Goal: Task Accomplishment & Management: Complete application form

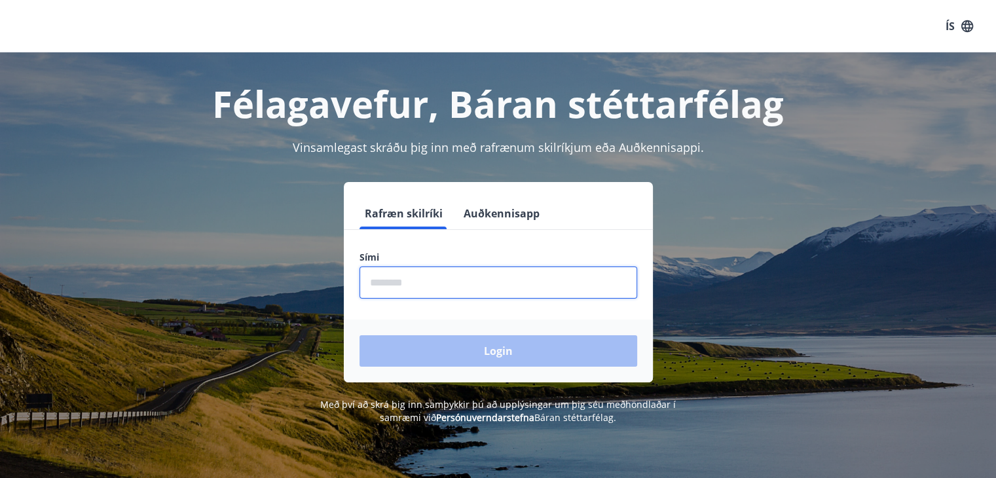
click at [390, 288] on input "phone" at bounding box center [499, 283] width 278 height 32
type input "********"
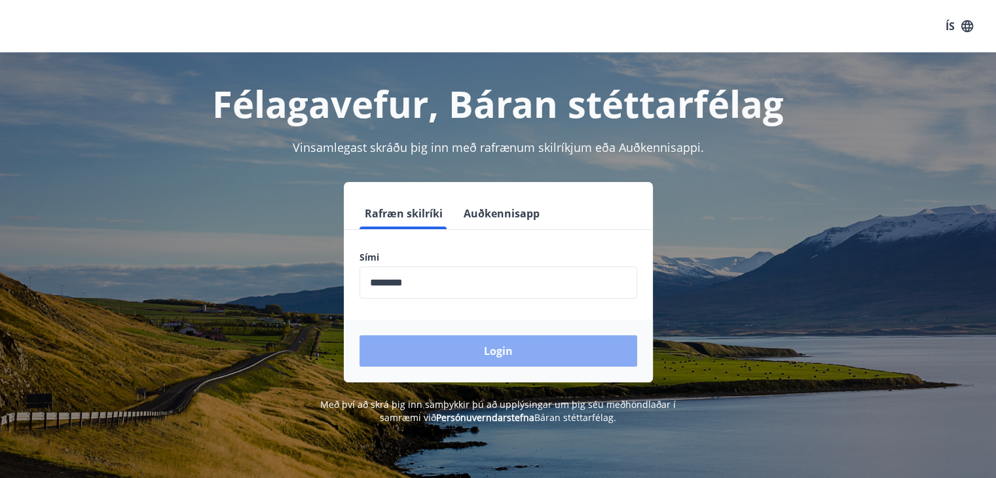
click at [462, 352] on button "Login" at bounding box center [499, 350] width 278 height 31
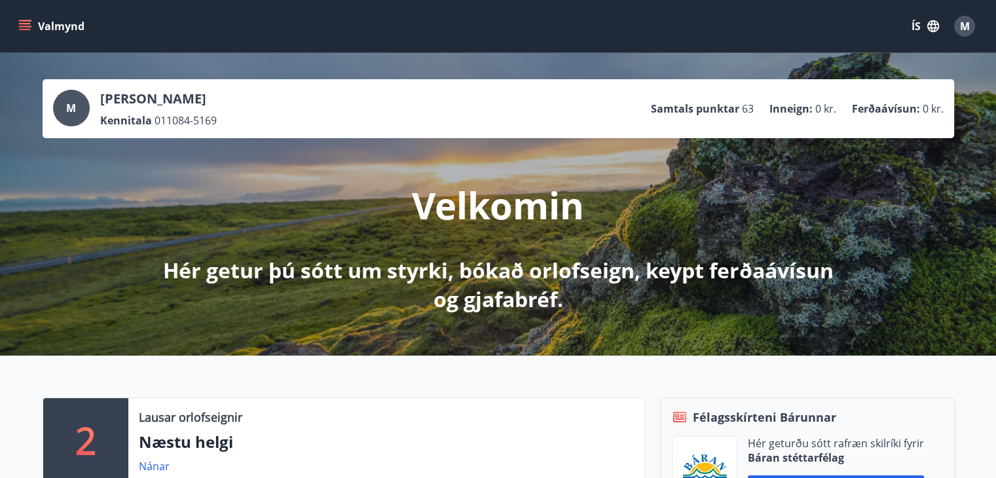
click at [28, 21] on icon "menu" at bounding box center [26, 20] width 14 height 1
click at [71, 21] on font "Valmyndas" at bounding box center [67, 27] width 58 height 14
drag, startPoint x: 770, startPoint y: 79, endPoint x: 585, endPoint y: 12, distance: 197.3
click at [585, 12] on div "Valmynd ÍS M" at bounding box center [498, 25] width 965 height 31
click at [32, 56] on div "M [PERSON_NAME] Kennitala 011084-5169 Samtals punktar 63 Inneign : 0 kr. Ferðaá…" at bounding box center [498, 204] width 996 height 303
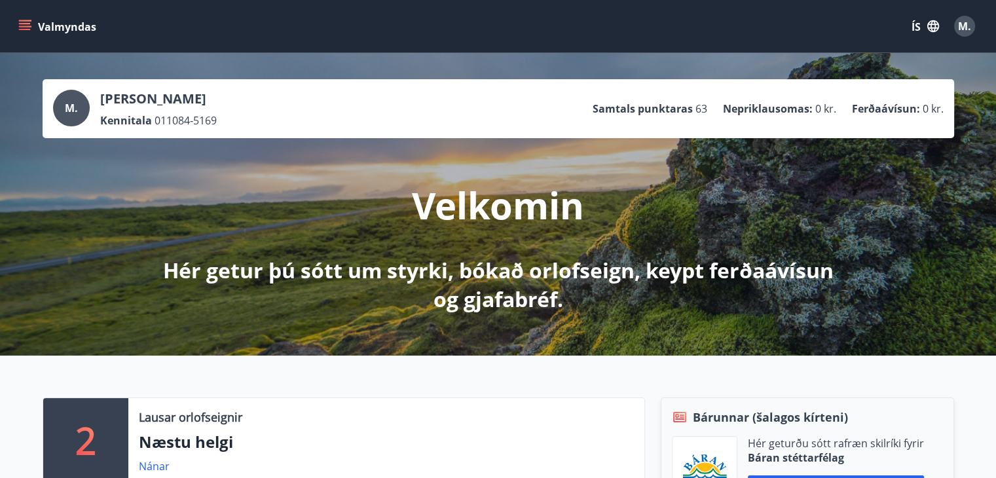
click at [707, 219] on div "Velkomin Hér getur þú sótt um styrki, bókað orlofseign, keypt ferðaávísun og gj…" at bounding box center [499, 226] width 734 height 176
click at [934, 25] on icon "button" at bounding box center [933, 26] width 14 height 14
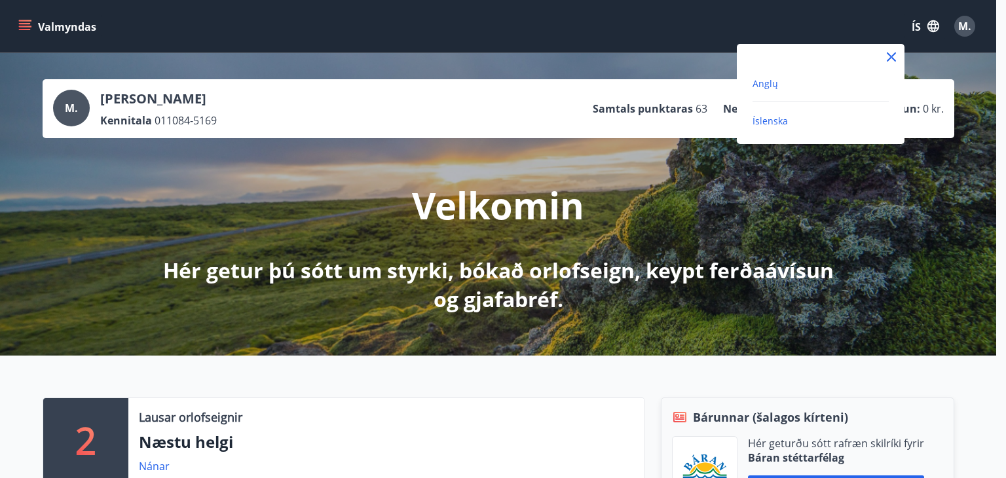
click at [773, 84] on font "Anglų" at bounding box center [766, 83] width 26 height 12
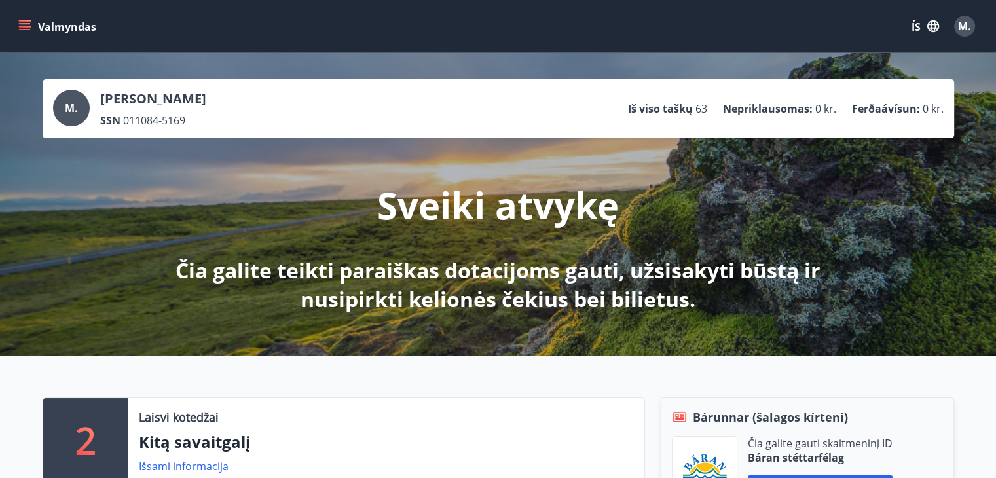
click at [21, 20] on icon "meniu" at bounding box center [26, 20] width 14 height 1
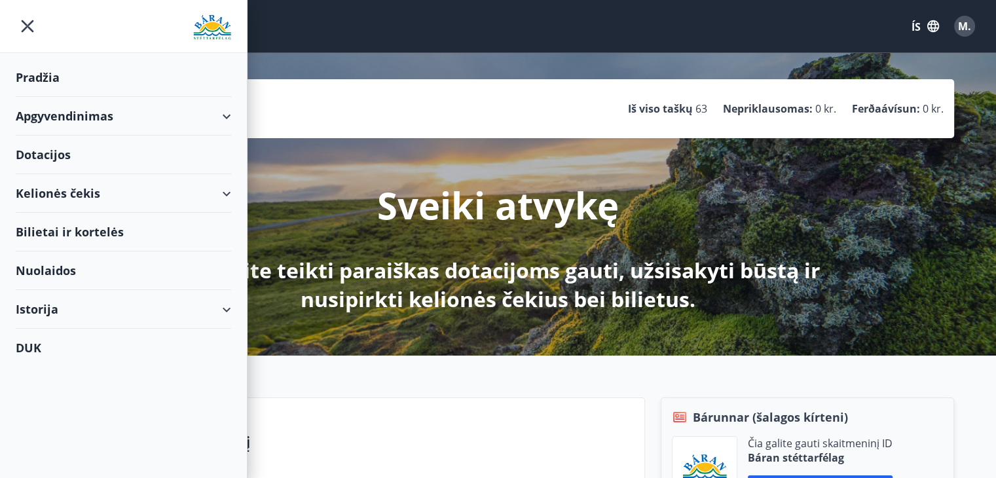
click at [162, 159] on div "Dotacijos" at bounding box center [124, 155] width 216 height 39
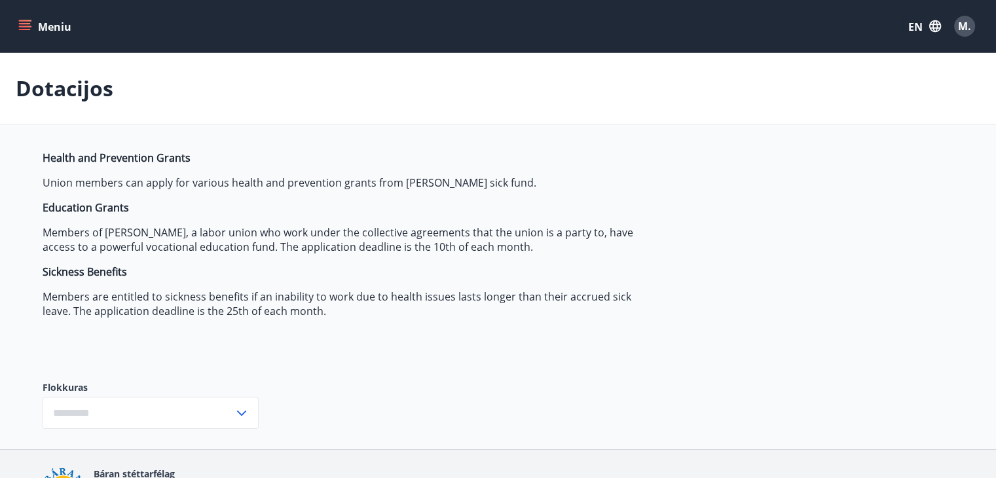
type input "***"
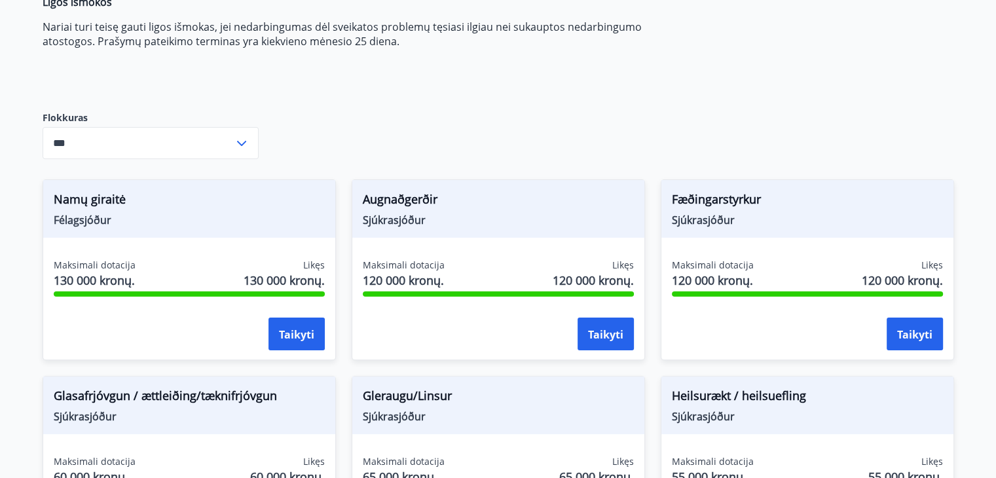
scroll to position [332, 0]
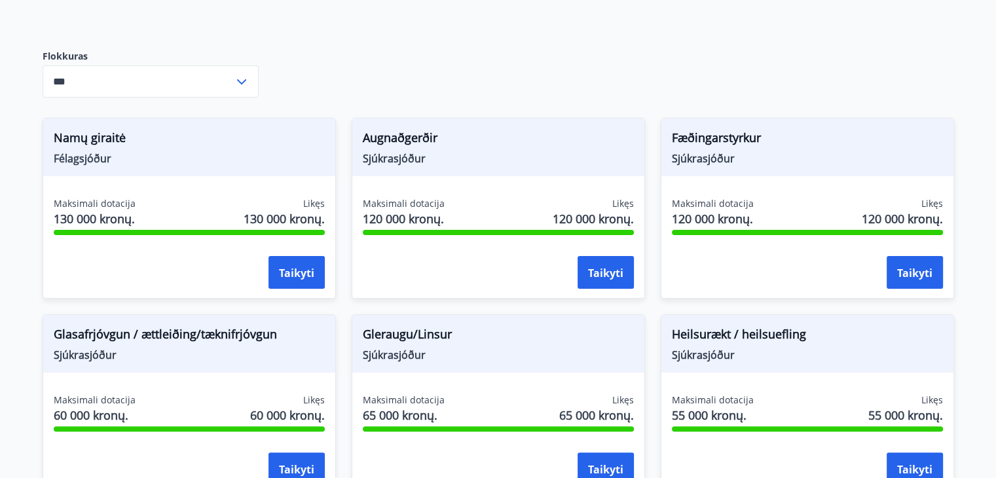
click at [244, 84] on icon at bounding box center [242, 82] width 16 height 16
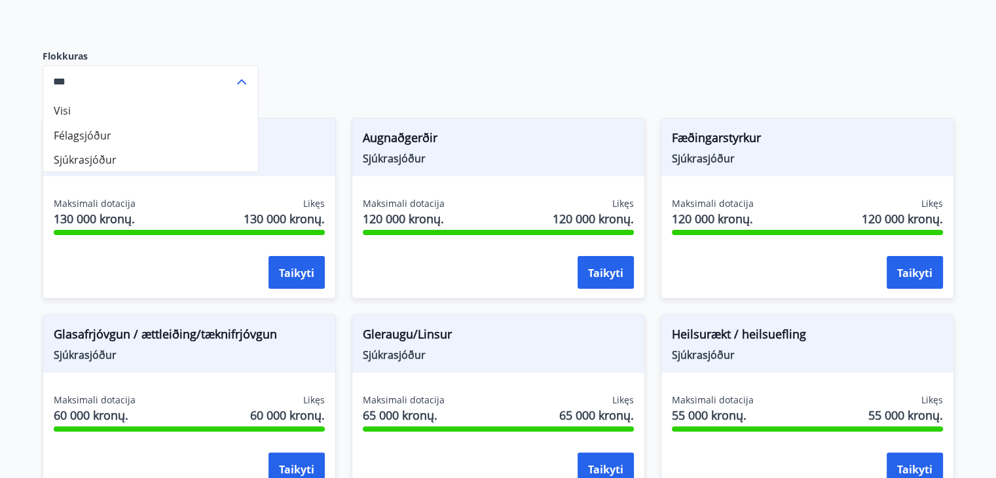
click at [244, 84] on icon at bounding box center [242, 82] width 16 height 16
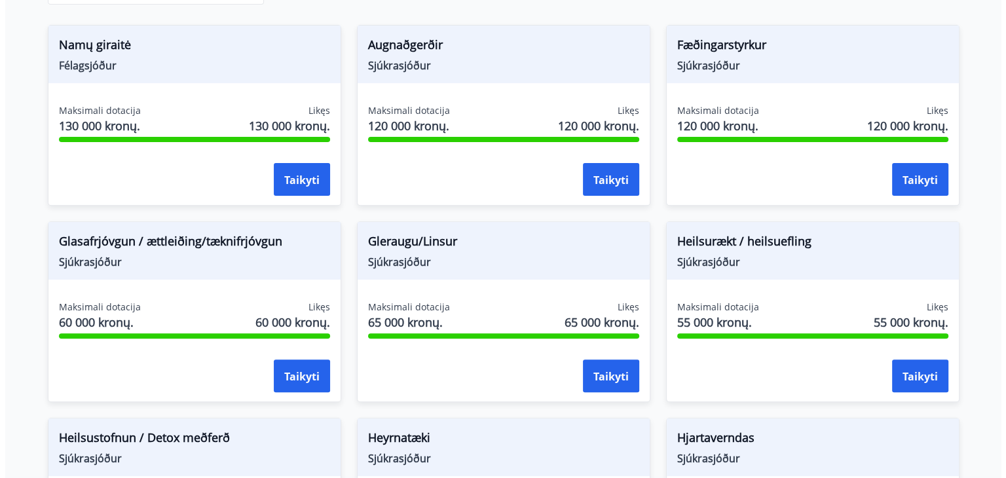
scroll to position [477, 0]
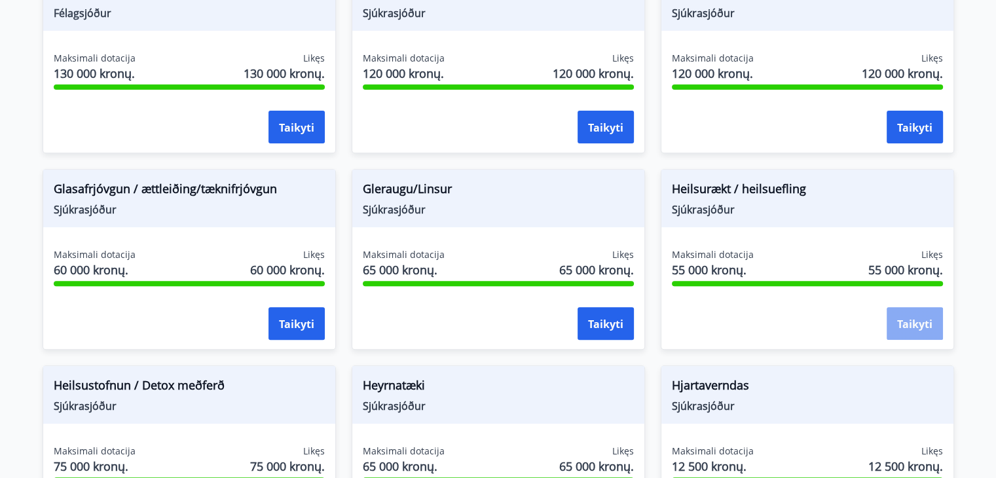
click at [910, 330] on button "Taikyti" at bounding box center [915, 323] width 56 height 33
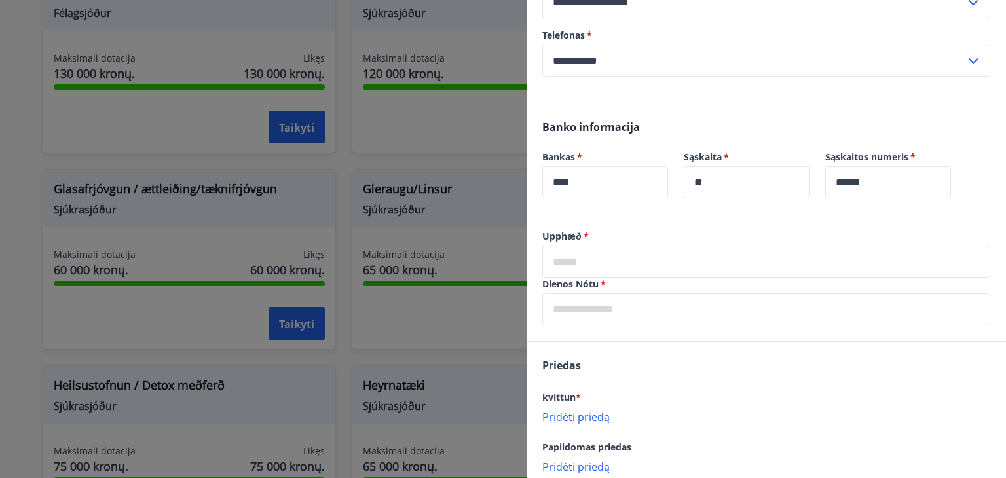
scroll to position [270, 0]
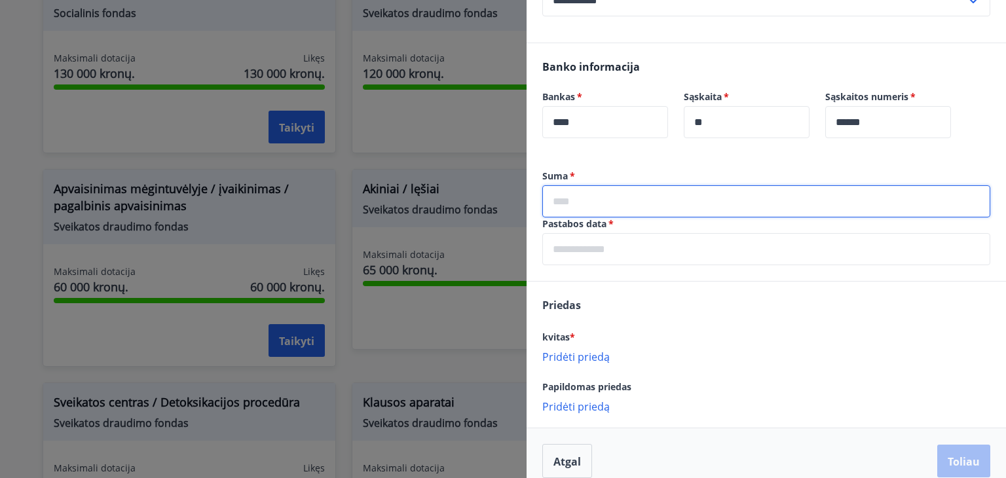
click at [623, 202] on input "text" at bounding box center [766, 201] width 448 height 32
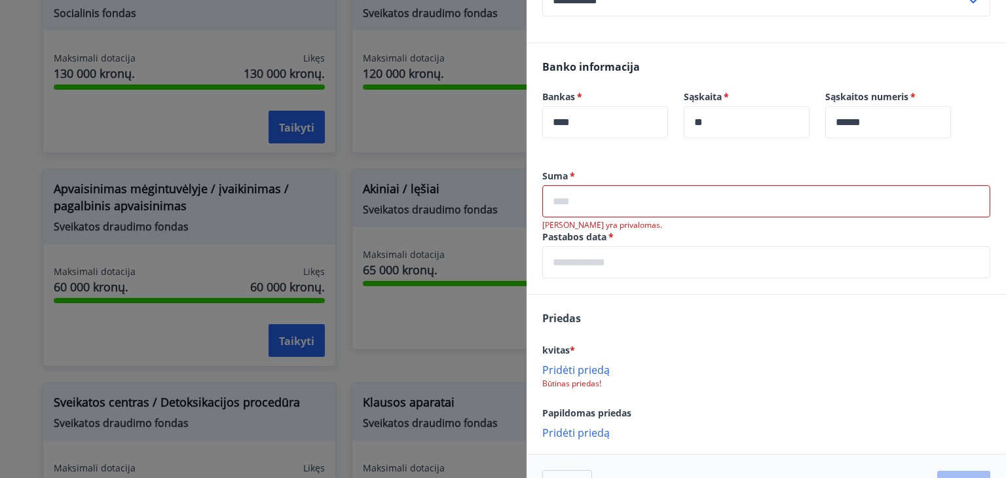
click at [611, 205] on input "text" at bounding box center [766, 201] width 448 height 32
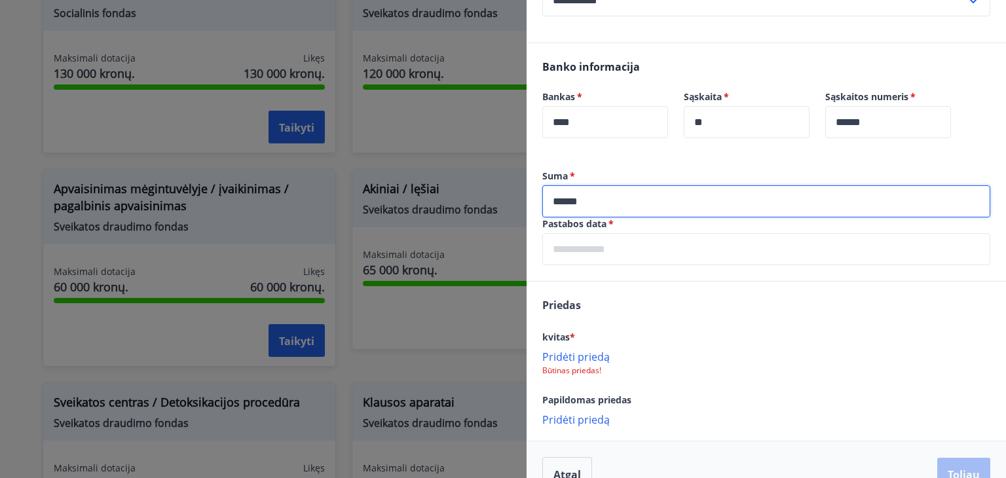
type input "******"
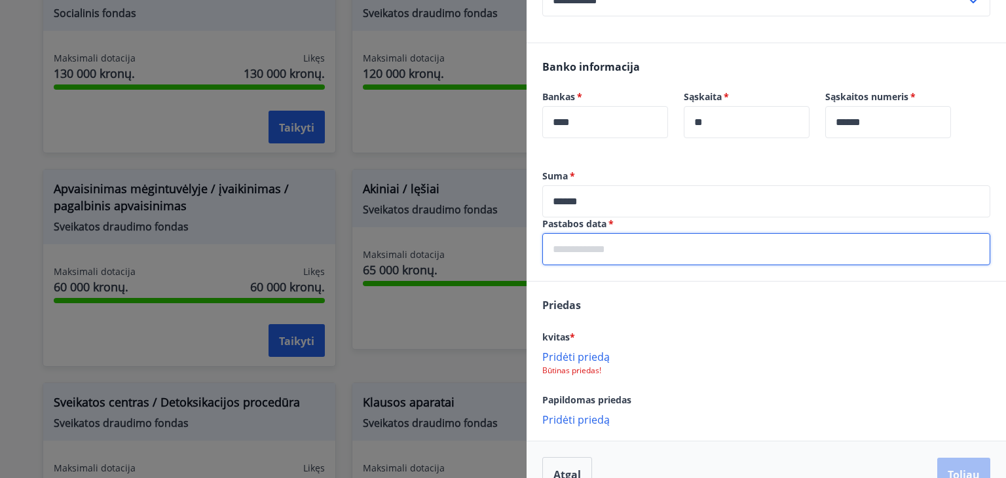
click at [580, 249] on input "text" at bounding box center [766, 249] width 448 height 32
click at [597, 248] on input "text" at bounding box center [766, 249] width 448 height 32
type input "*"
type input "**********"
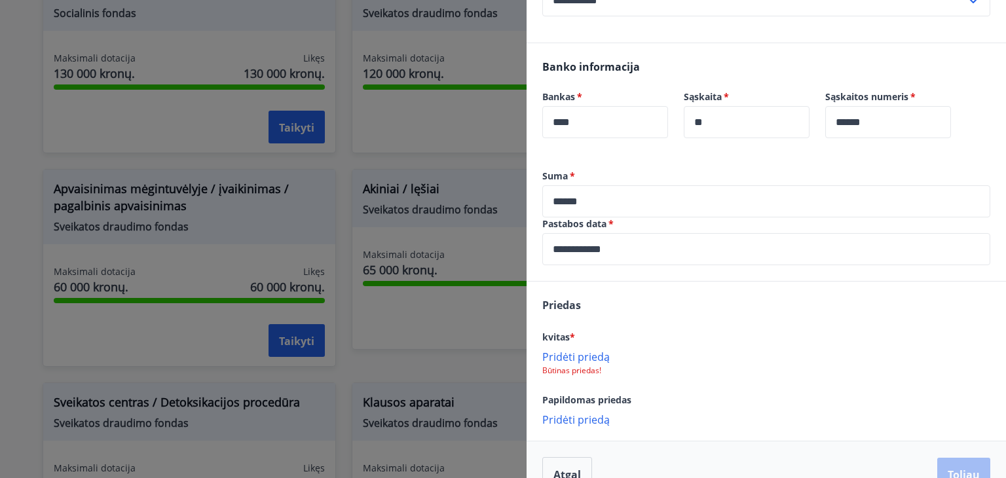
click at [584, 354] on font "Pridėti priedą" at bounding box center [575, 357] width 67 height 14
click at [769, 307] on div "Priedas kvitas * pasaulinio lygio sąskaita faktūra.pdf Papildomas priedas Pridė…" at bounding box center [767, 362] width 480 height 161
click at [957, 466] on button "Toliau" at bounding box center [964, 475] width 53 height 33
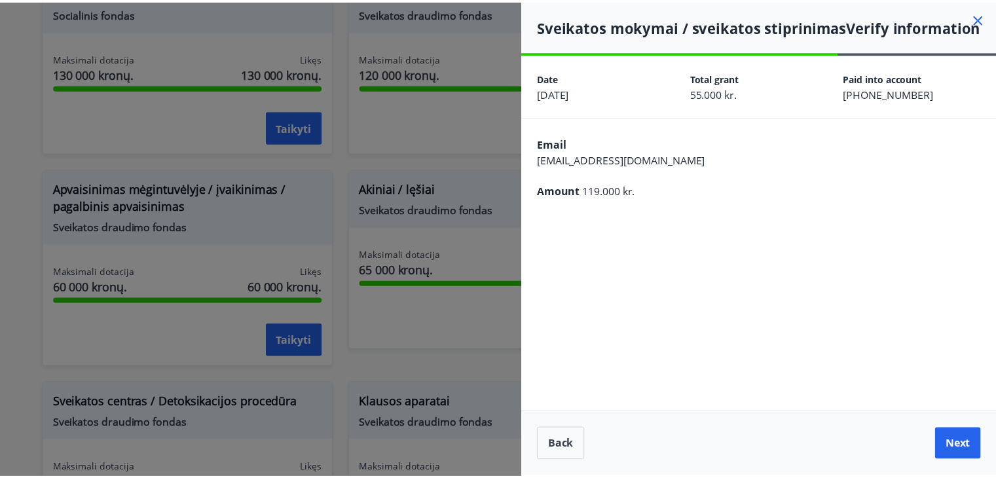
scroll to position [0, 0]
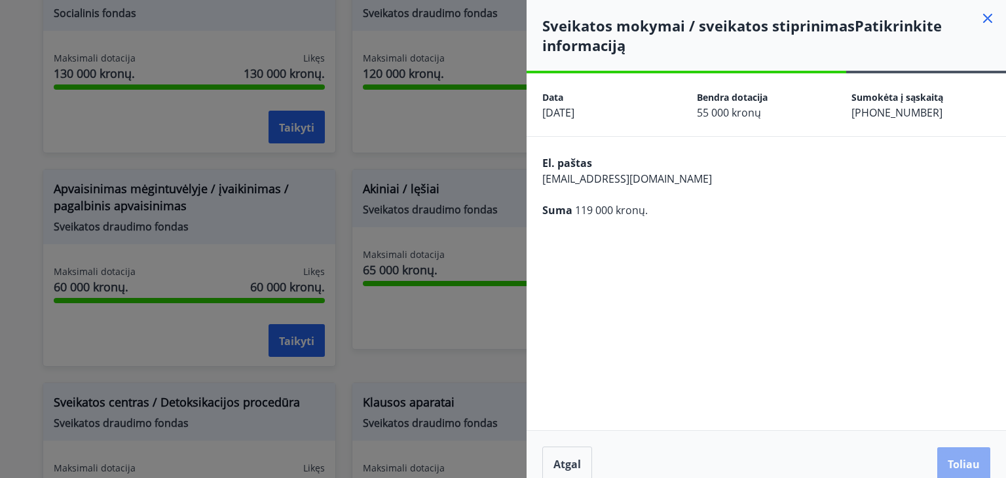
click at [950, 457] on font "Toliau" at bounding box center [964, 464] width 32 height 14
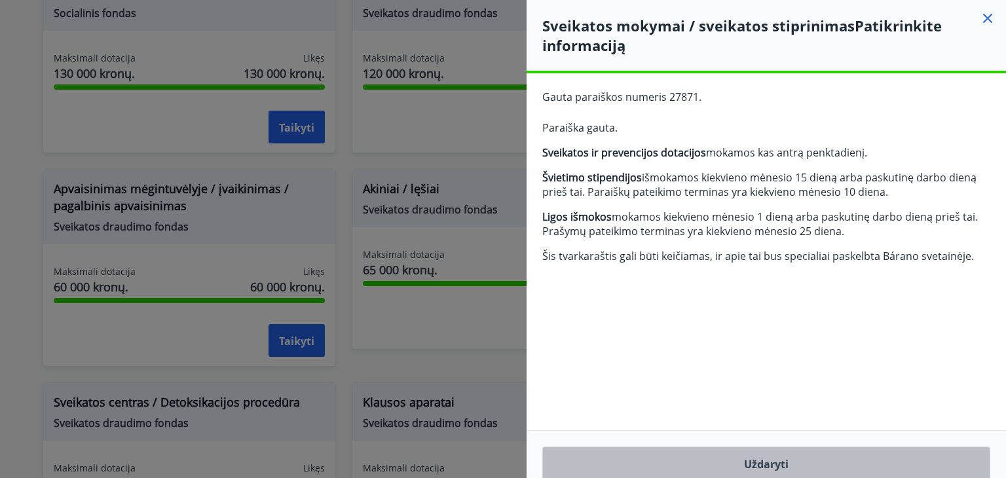
click at [768, 464] on font "Uždaryti" at bounding box center [766, 464] width 45 height 14
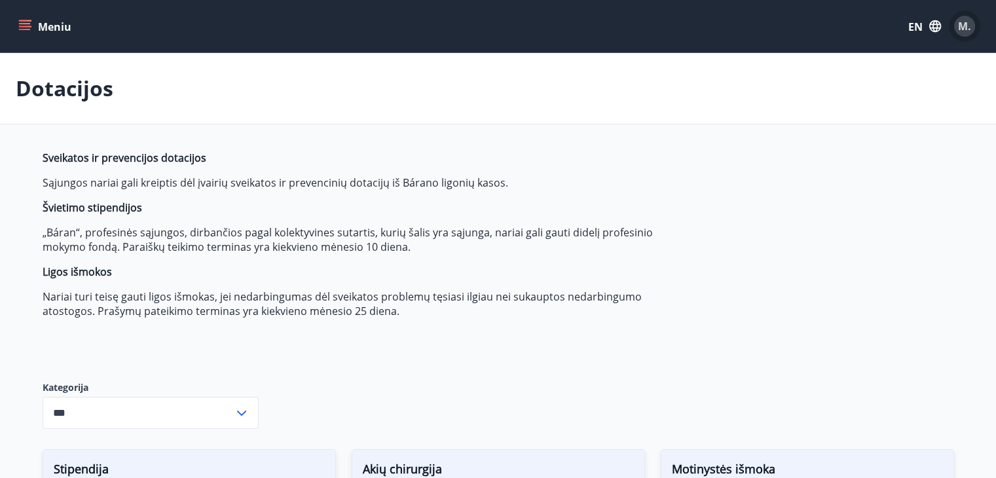
click at [965, 30] on font "M." at bounding box center [964, 26] width 13 height 14
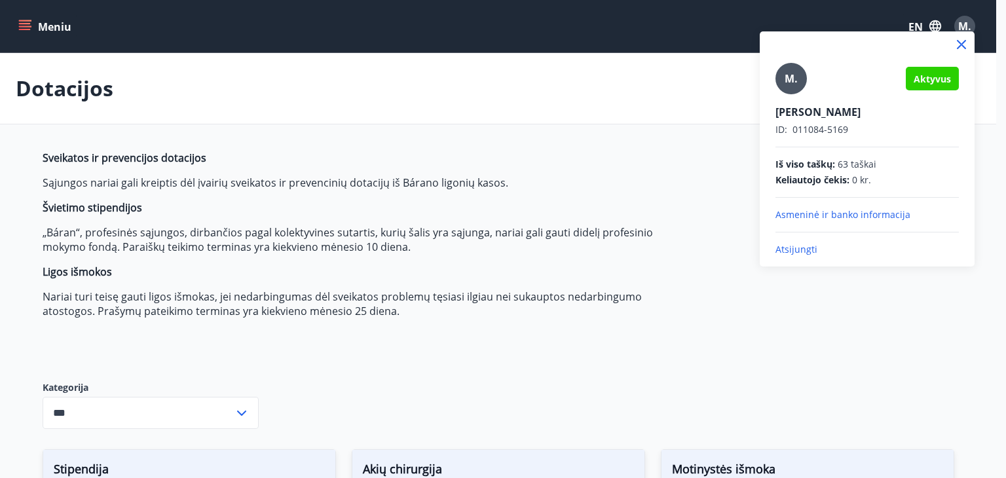
click at [868, 216] on font "Asmeninė ir banko informacija" at bounding box center [843, 214] width 135 height 12
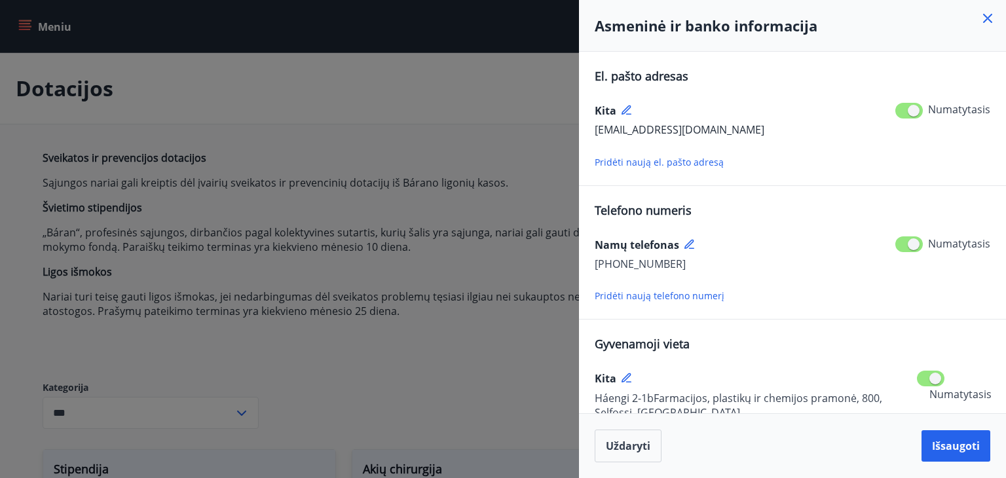
click at [447, 66] on div at bounding box center [503, 239] width 1006 height 478
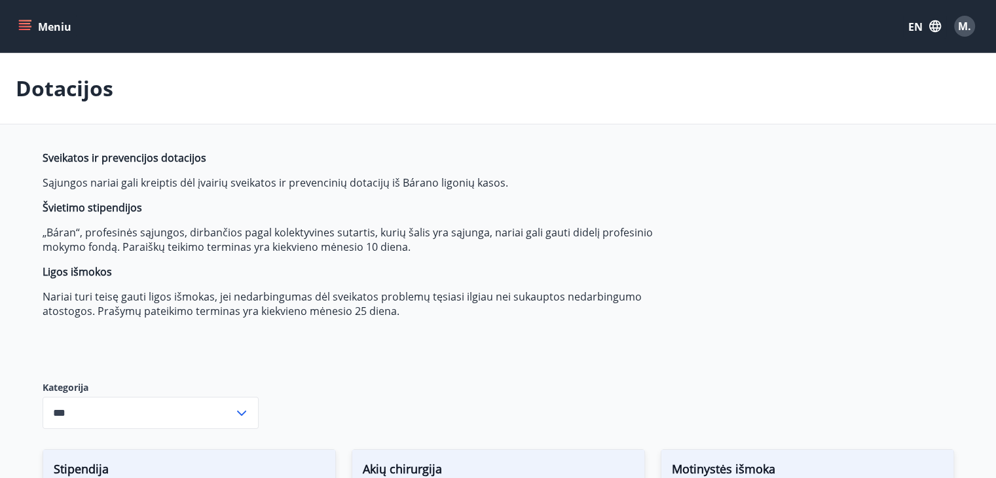
click at [26, 22] on icon "meniu" at bounding box center [24, 26] width 13 height 13
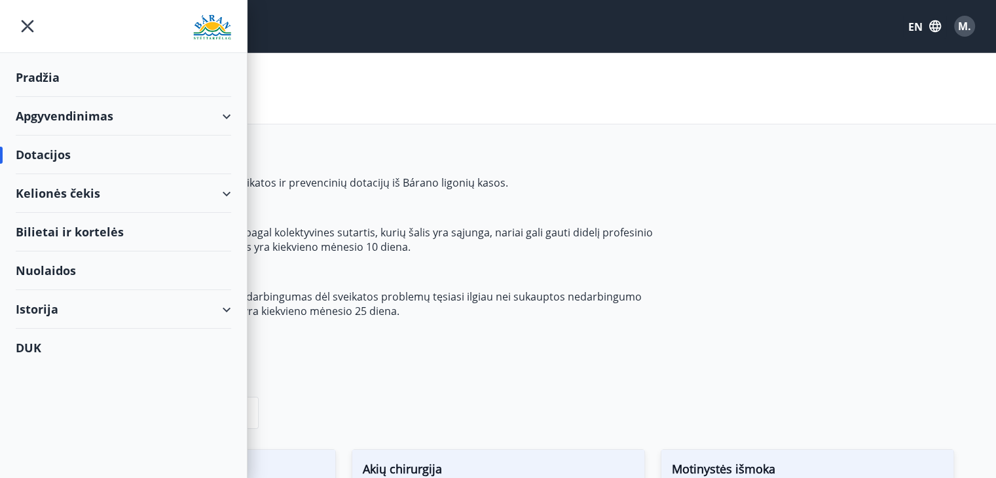
click at [78, 191] on font "Kelionės čekis" at bounding box center [58, 193] width 85 height 16
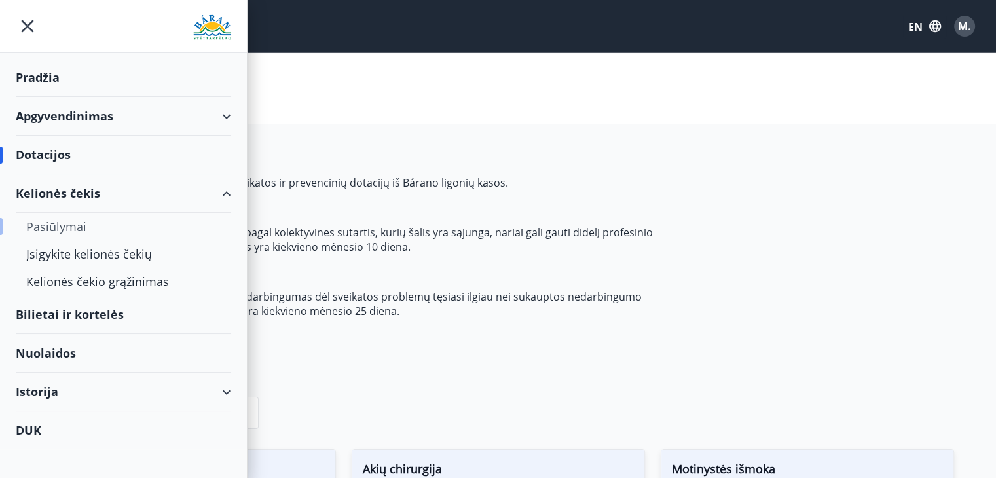
click at [60, 225] on font "Pasiūlymai" at bounding box center [56, 227] width 60 height 16
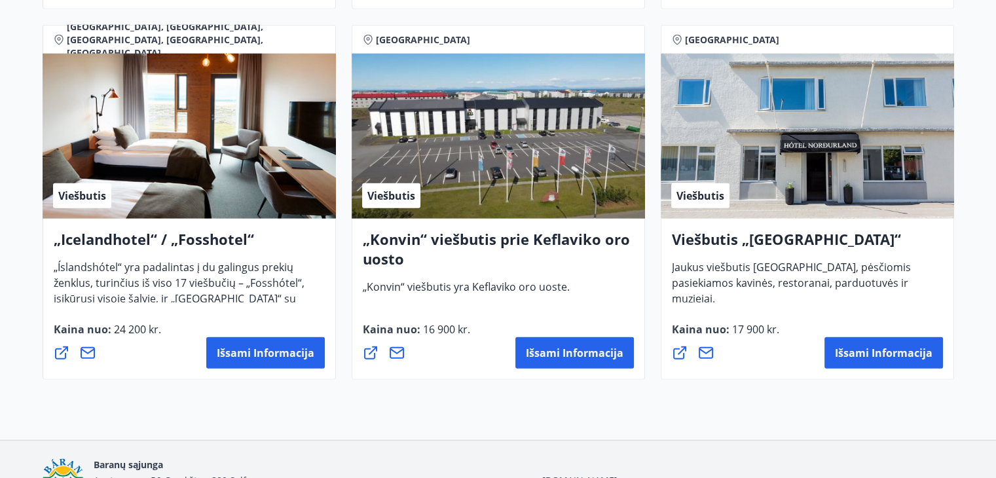
scroll to position [3266, 0]
